Goal: Use online tool/utility: Utilize a website feature to perform a specific function

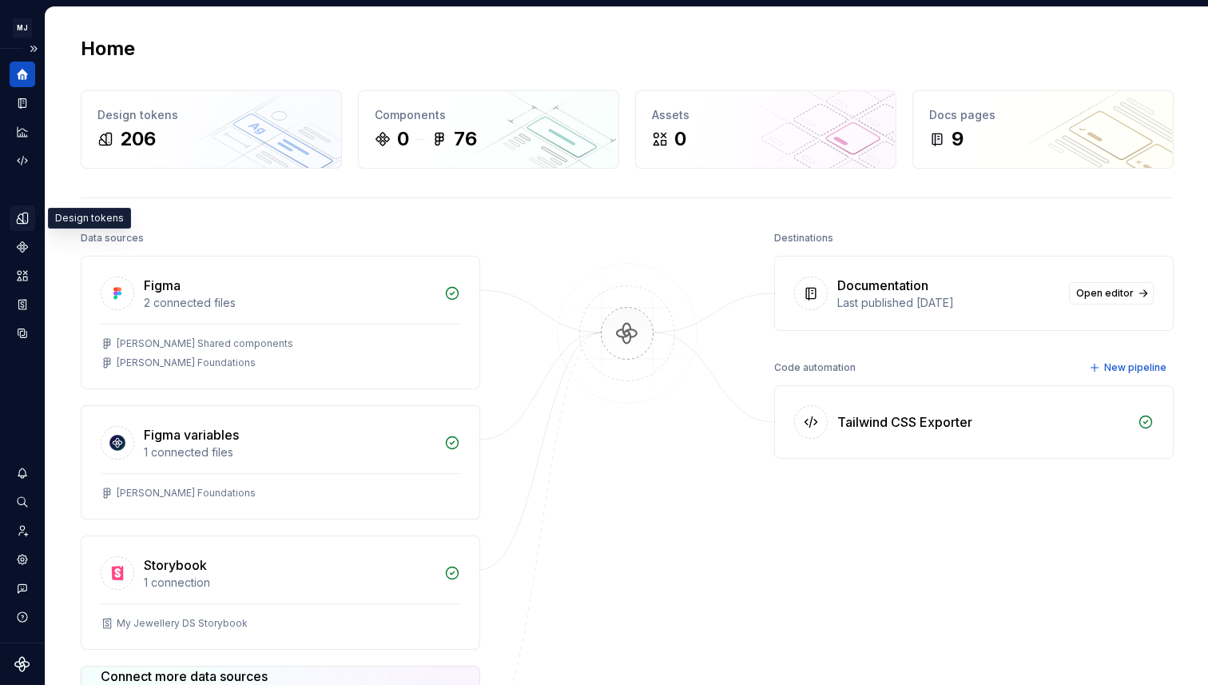
click at [31, 227] on div "Design tokens" at bounding box center [23, 218] width 26 height 26
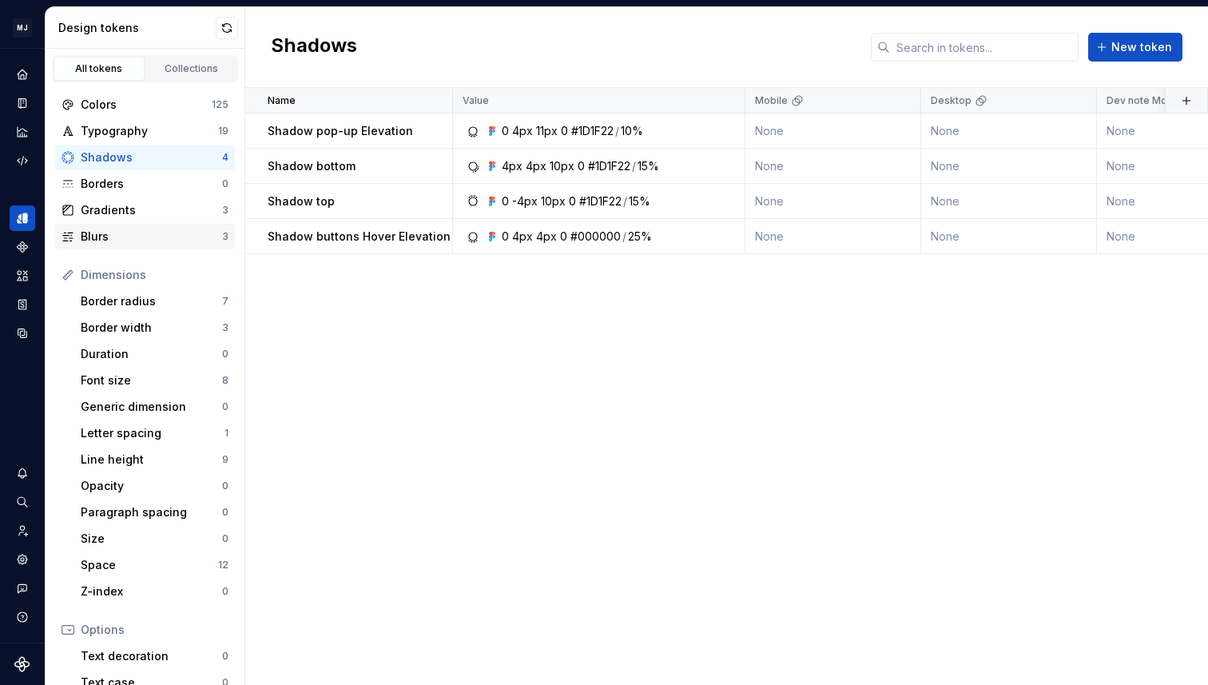
click at [141, 234] on div "Blurs" at bounding box center [151, 237] width 141 height 16
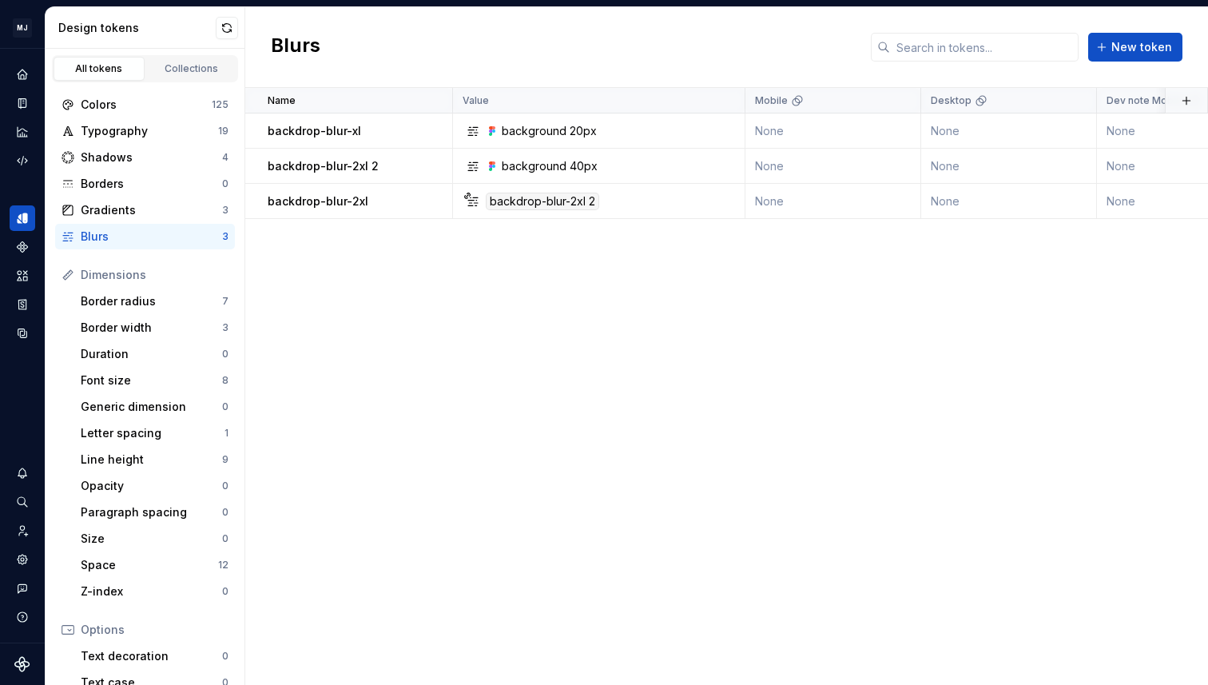
click at [392, 332] on div "Name Value Mobile Desktop Dev note Mobile Dev note Desktop Syntax: Web Collecti…" at bounding box center [726, 386] width 963 height 597
click at [542, 301] on div "Name Value Mobile Desktop Dev note Mobile Dev note Desktop Syntax: Web Collecti…" at bounding box center [726, 386] width 963 height 597
click at [18, 157] on icon "Code automation" at bounding box center [22, 160] width 14 height 14
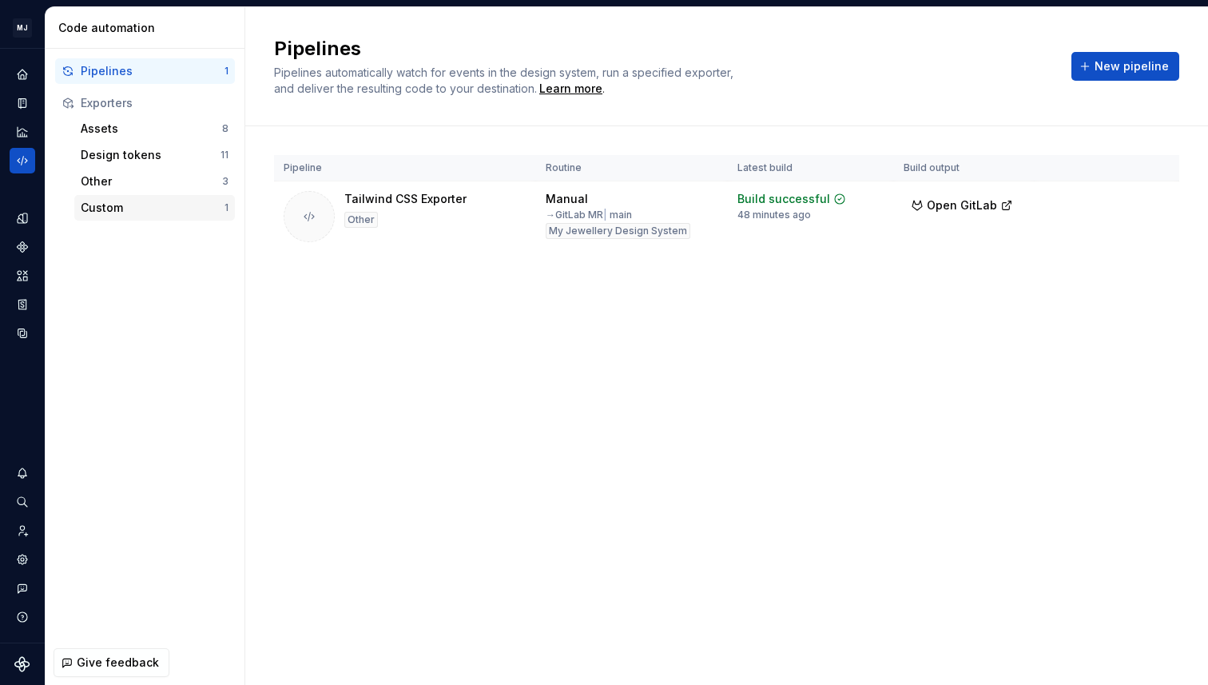
click at [145, 202] on div "Custom" at bounding box center [153, 208] width 144 height 16
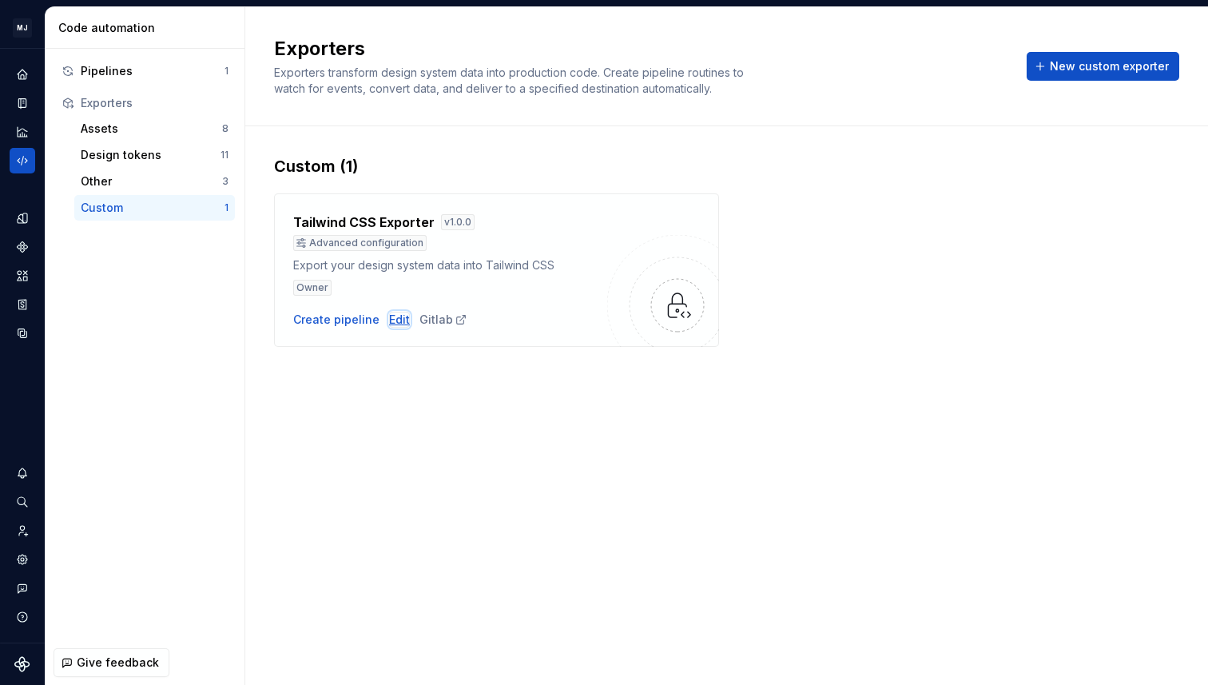
click at [394, 322] on div "Edit" at bounding box center [399, 320] width 21 height 16
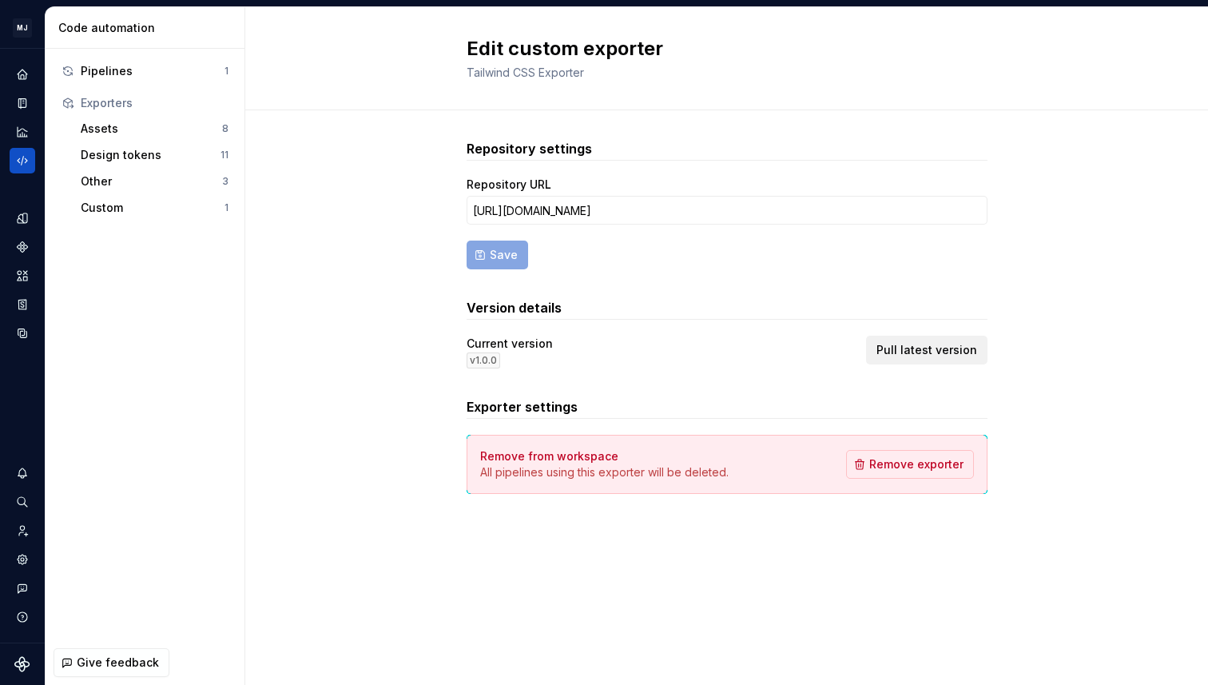
click at [937, 349] on span "Pull latest version" at bounding box center [927, 350] width 101 height 16
click at [133, 74] on div "Pipelines" at bounding box center [153, 71] width 144 height 16
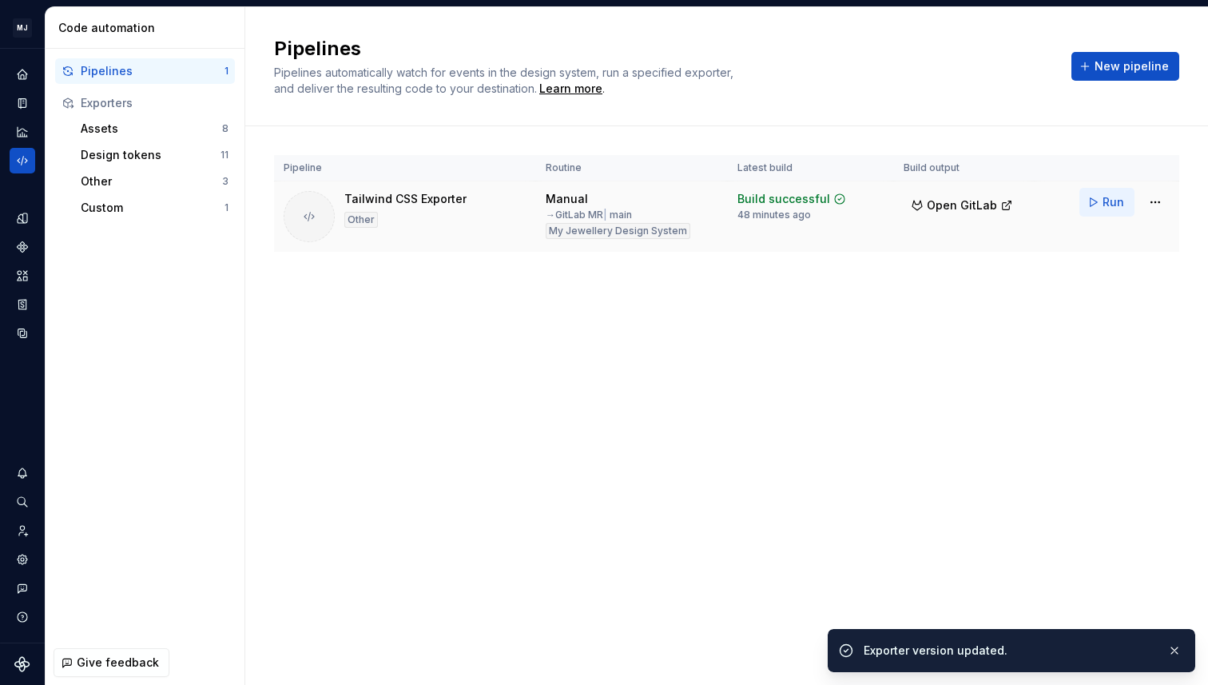
click at [1109, 201] on span "Run" at bounding box center [1114, 202] width 22 height 16
click at [503, 354] on div "Pipelines Pipelines automatically watch for events in the design system, run a …" at bounding box center [726, 346] width 963 height 678
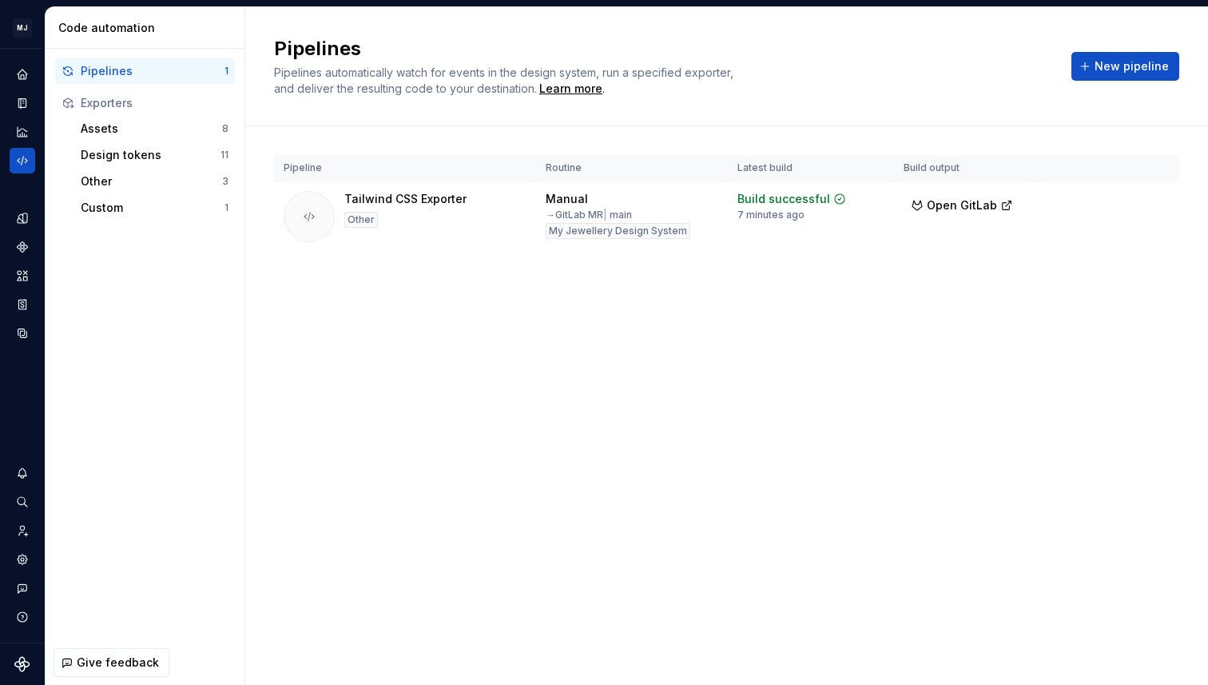
click at [725, 383] on div "Pipelines Pipelines automatically watch for events in the design system, run a …" at bounding box center [726, 346] width 963 height 678
drag, startPoint x: 321, startPoint y: 336, endPoint x: 189, endPoint y: 266, distance: 149.8
click at [321, 336] on div "Pipelines Pipelines automatically watch for events in the design system, run a …" at bounding box center [726, 346] width 963 height 678
click at [140, 214] on div "Custom" at bounding box center [153, 208] width 144 height 16
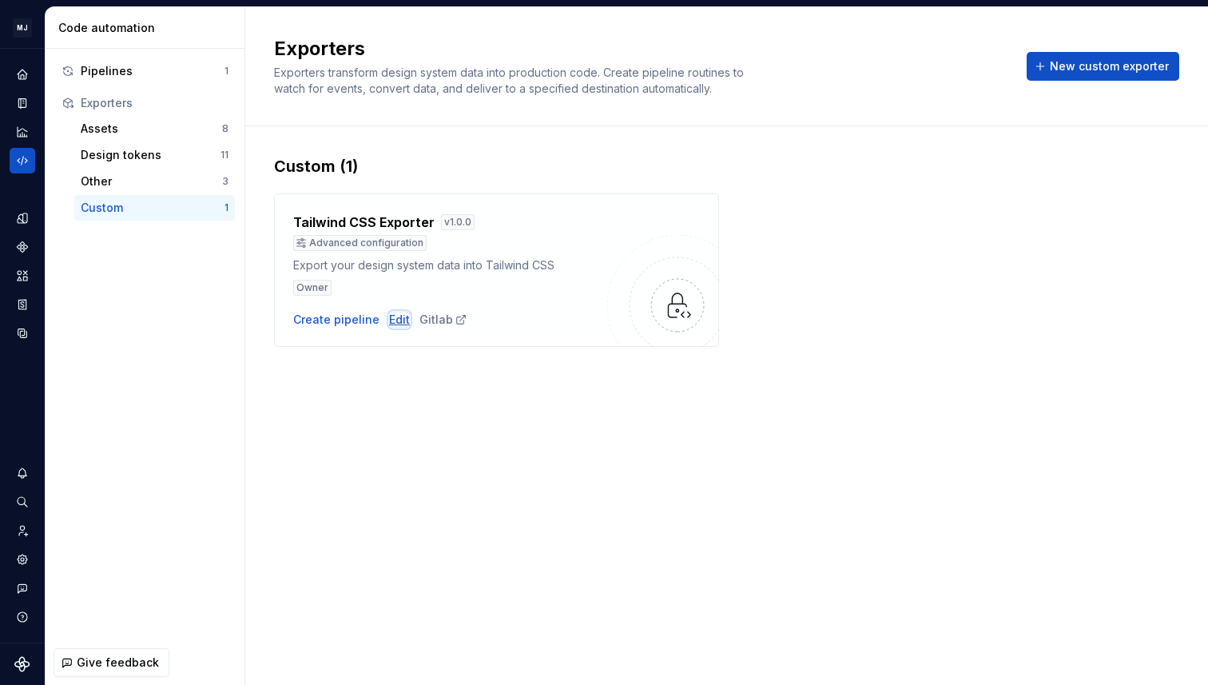
click at [392, 320] on div "Edit" at bounding box center [399, 320] width 21 height 16
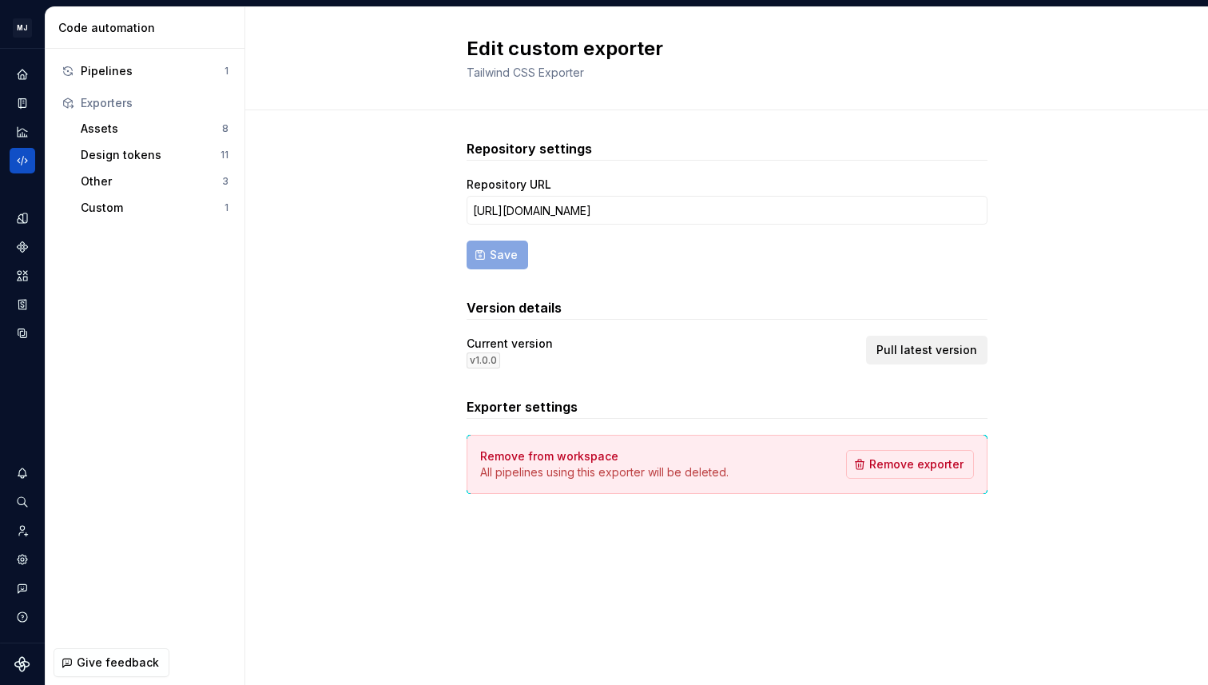
click at [959, 348] on span "Pull latest version" at bounding box center [927, 350] width 101 height 16
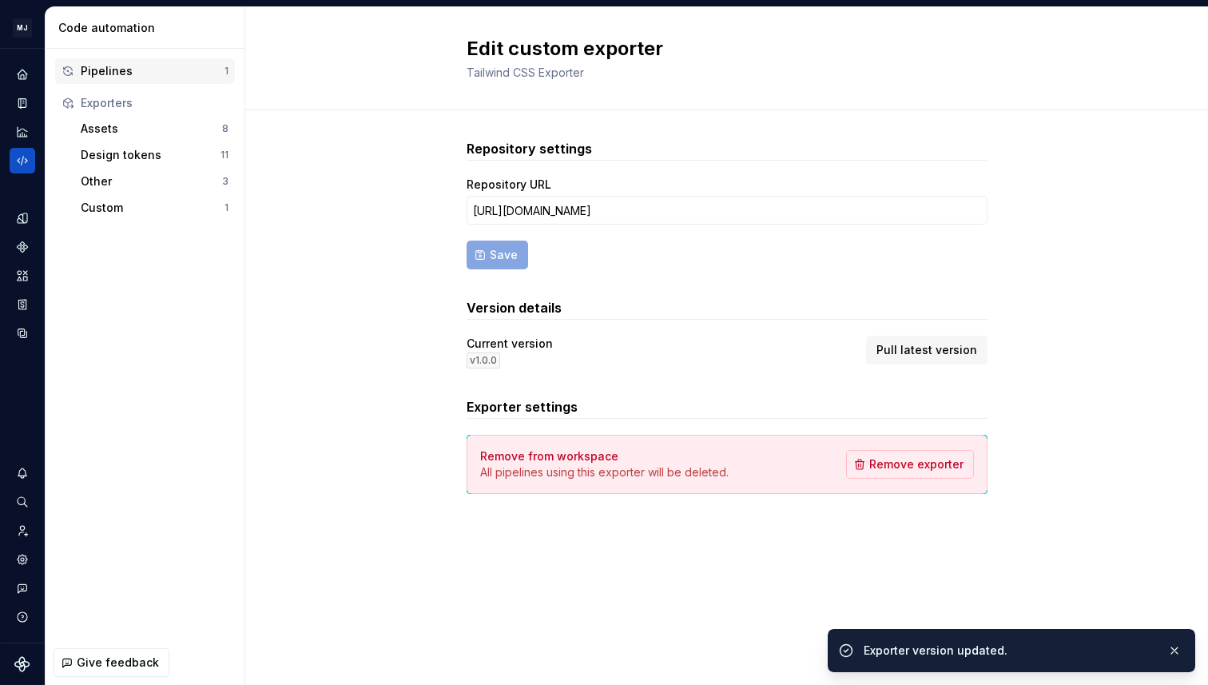
click at [146, 74] on div "Pipelines" at bounding box center [153, 71] width 144 height 16
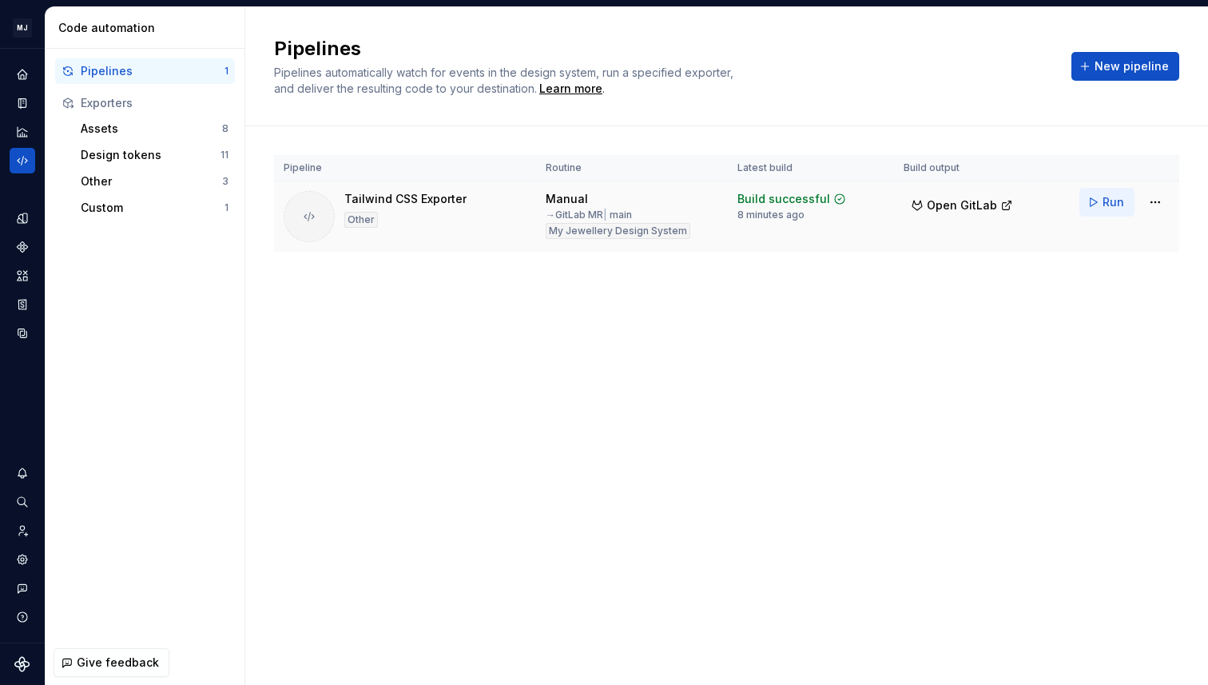
click at [1118, 203] on span "Run" at bounding box center [1114, 202] width 22 height 16
click at [396, 398] on div "Pipelines Pipelines automatically watch for events in the design system, run a …" at bounding box center [726, 346] width 963 height 678
